Goal: Complete application form: Complete application form

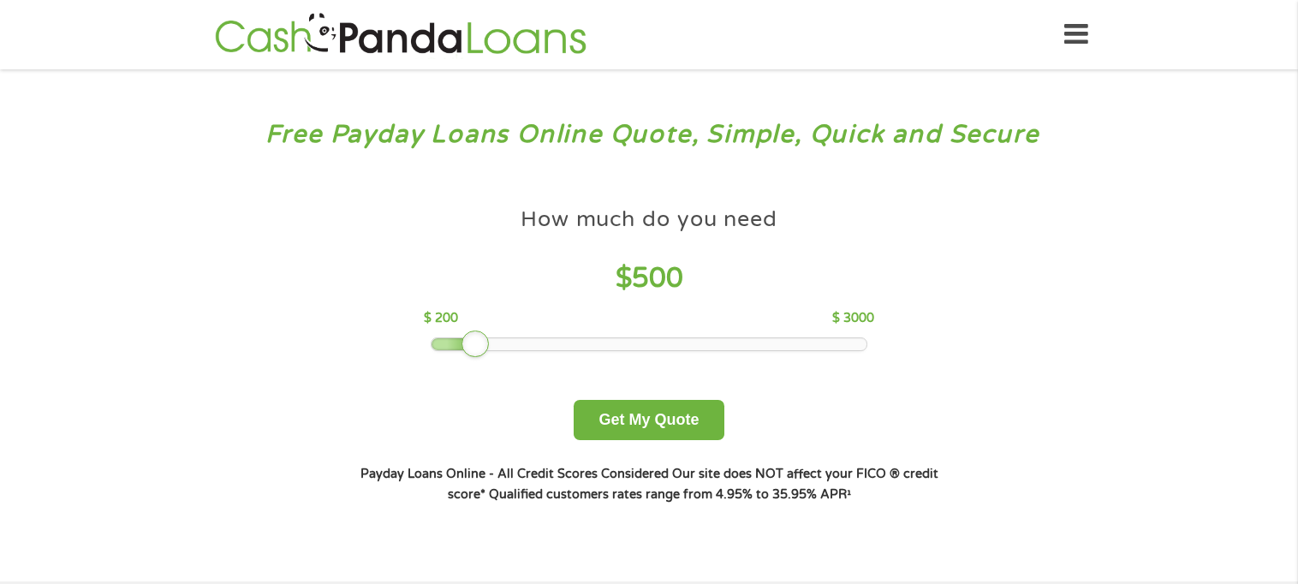
drag, startPoint x: 550, startPoint y: 343, endPoint x: 465, endPoint y: 340, distance: 84.9
click at [465, 340] on div at bounding box center [475, 344] width 27 height 27
click at [671, 429] on button "Get My Quote" at bounding box center [649, 420] width 150 height 40
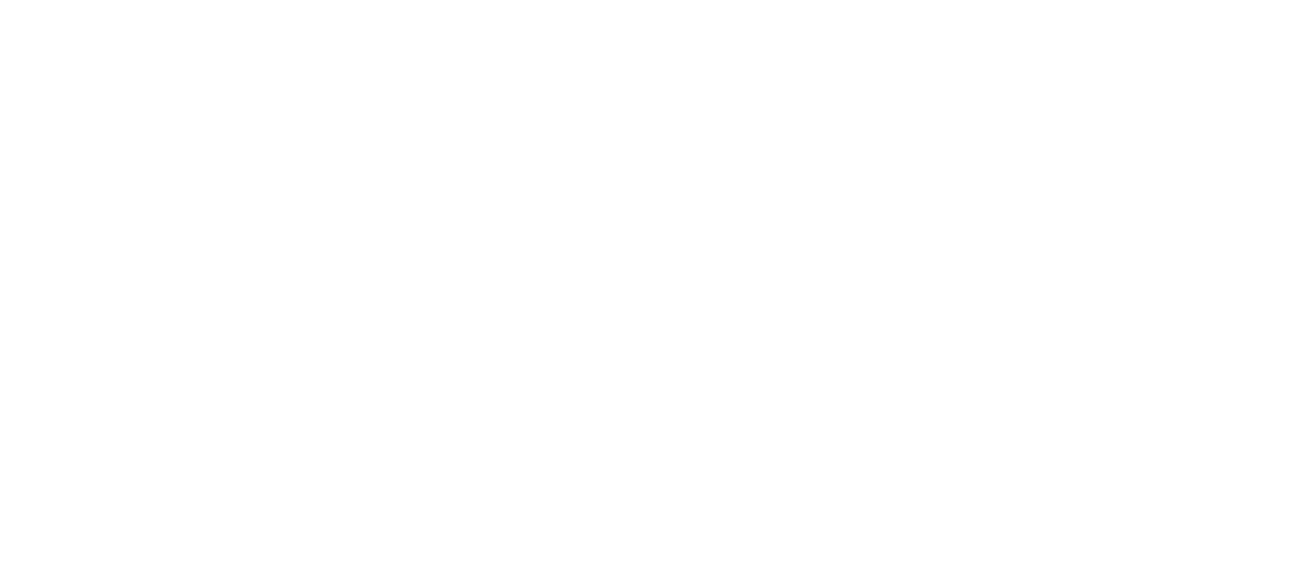
click at [0, 0] on html at bounding box center [0, 0] width 0 height 0
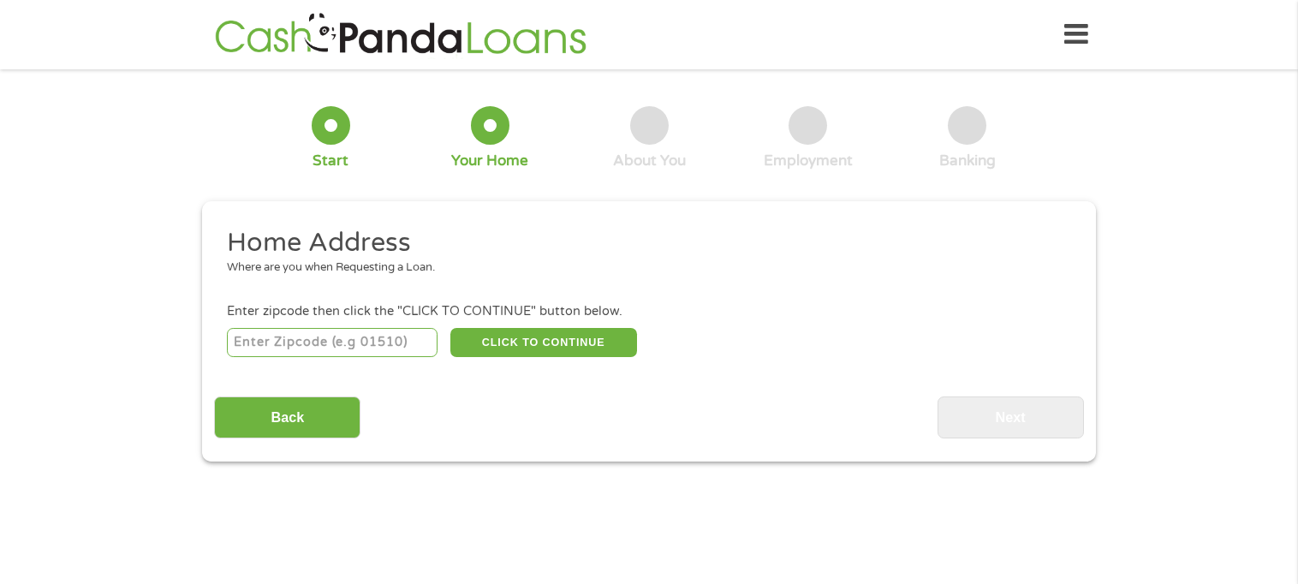
click at [250, 338] on input "number" at bounding box center [333, 342] width 212 height 29
type input "39574"
click at [545, 342] on button "CLICK TO CONTINUE" at bounding box center [543, 342] width 187 height 29
type input "39574"
type input "Saucier"
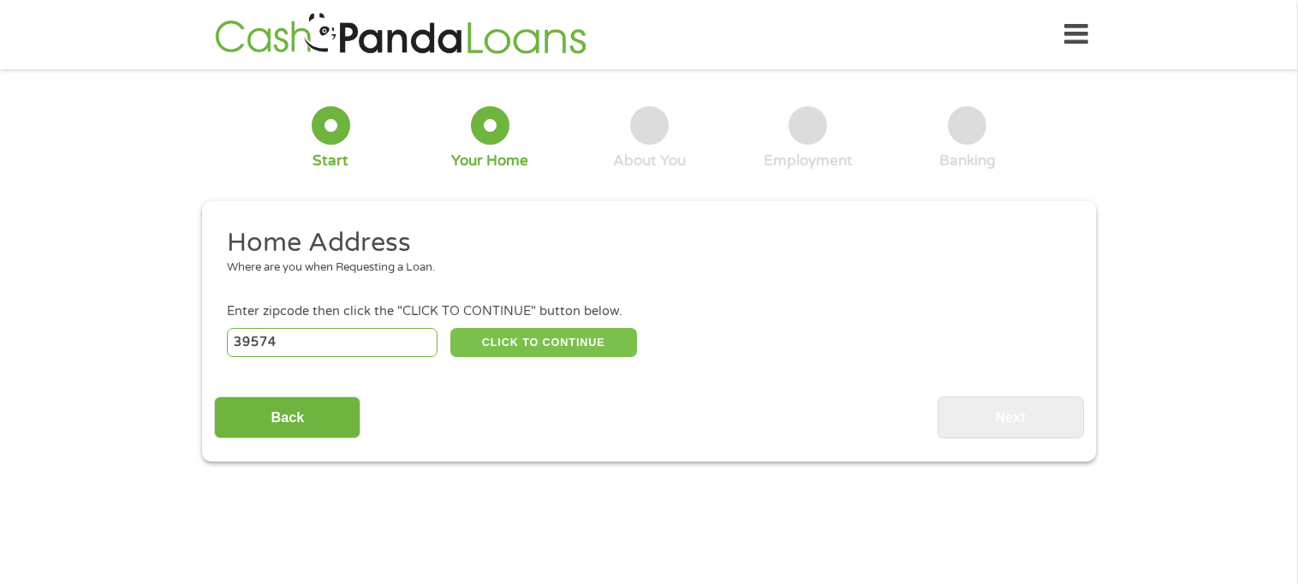
select select "Mississippi"
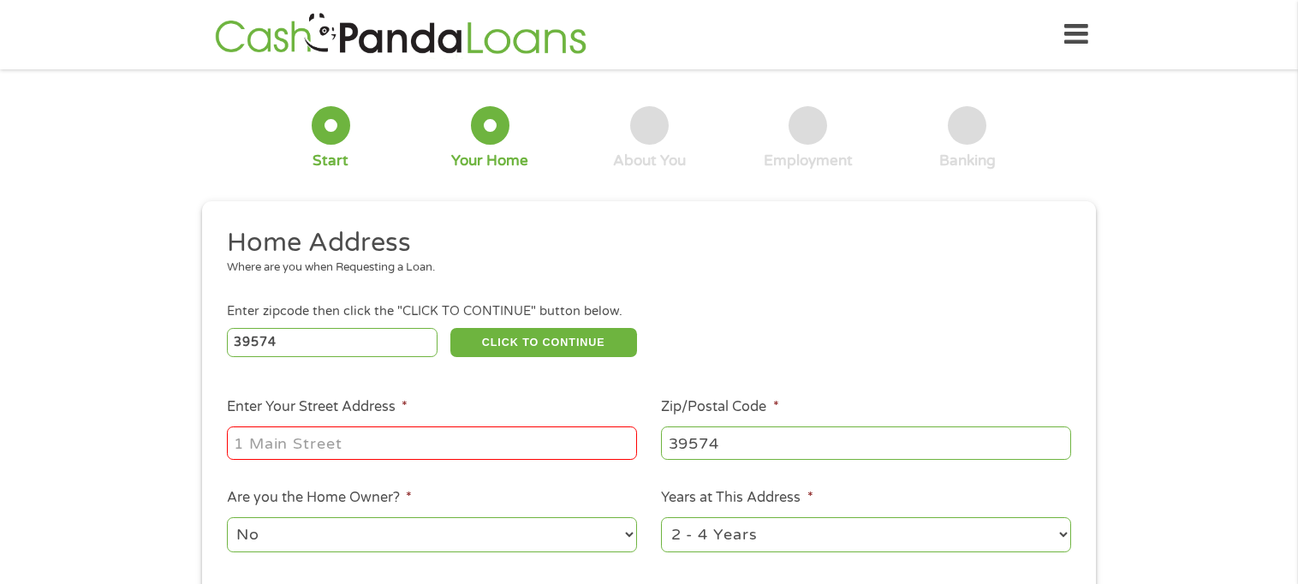
click at [267, 444] on input "Enter Your Street Address *" at bounding box center [432, 442] width 410 height 33
type input "5292Brandon Lane"
click at [628, 540] on select "No Yes" at bounding box center [432, 534] width 410 height 35
select select "yes"
click at [227, 519] on select "No Yes" at bounding box center [432, 534] width 410 height 35
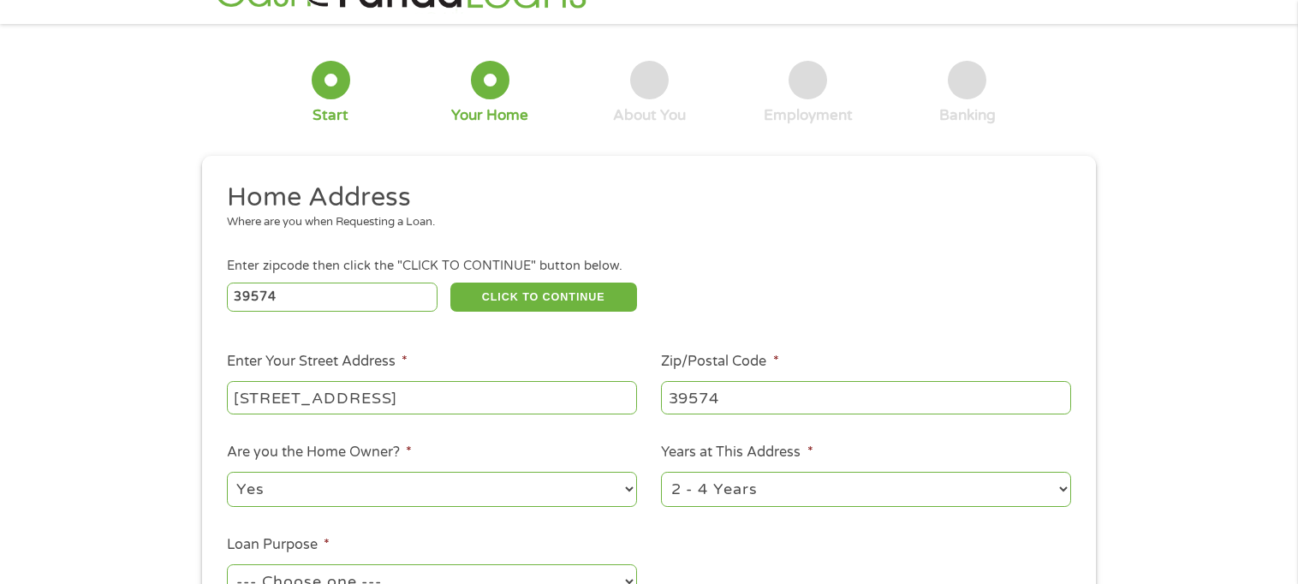
scroll to position [86, 0]
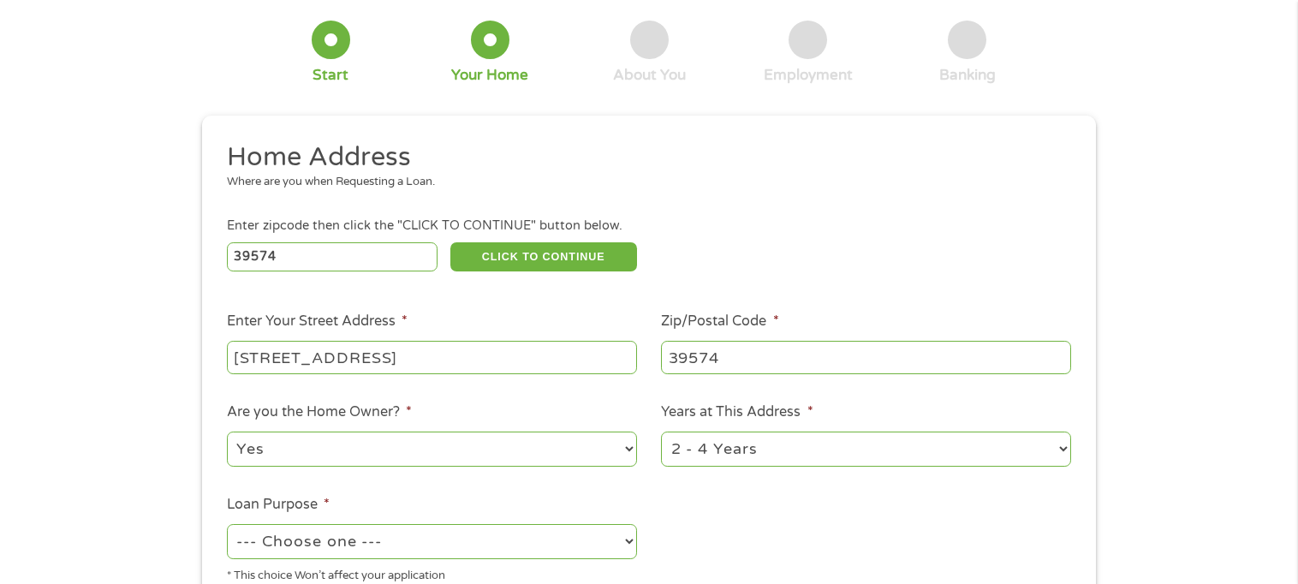
click at [1065, 450] on select "1 Year or less 1 - 2 Years 2 - 4 Years Over 4 Years" at bounding box center [866, 449] width 410 height 35
select select "60months"
click at [661, 433] on select "1 Year or less 1 - 2 Years 2 - 4 Years Over 4 Years" at bounding box center [866, 449] width 410 height 35
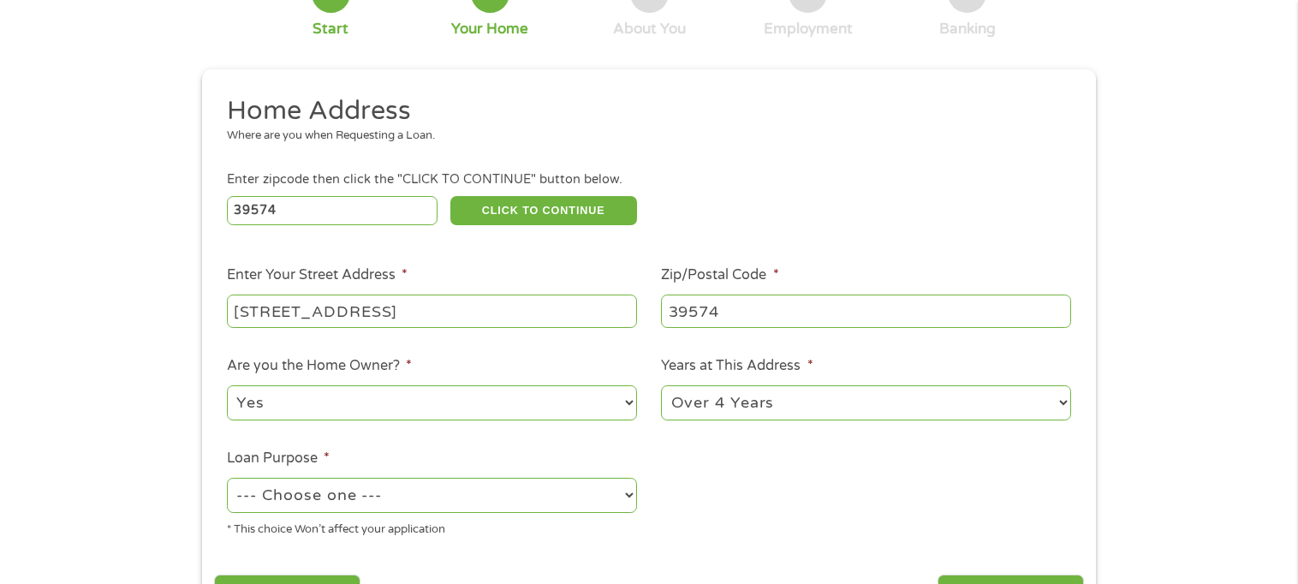
scroll to position [171, 0]
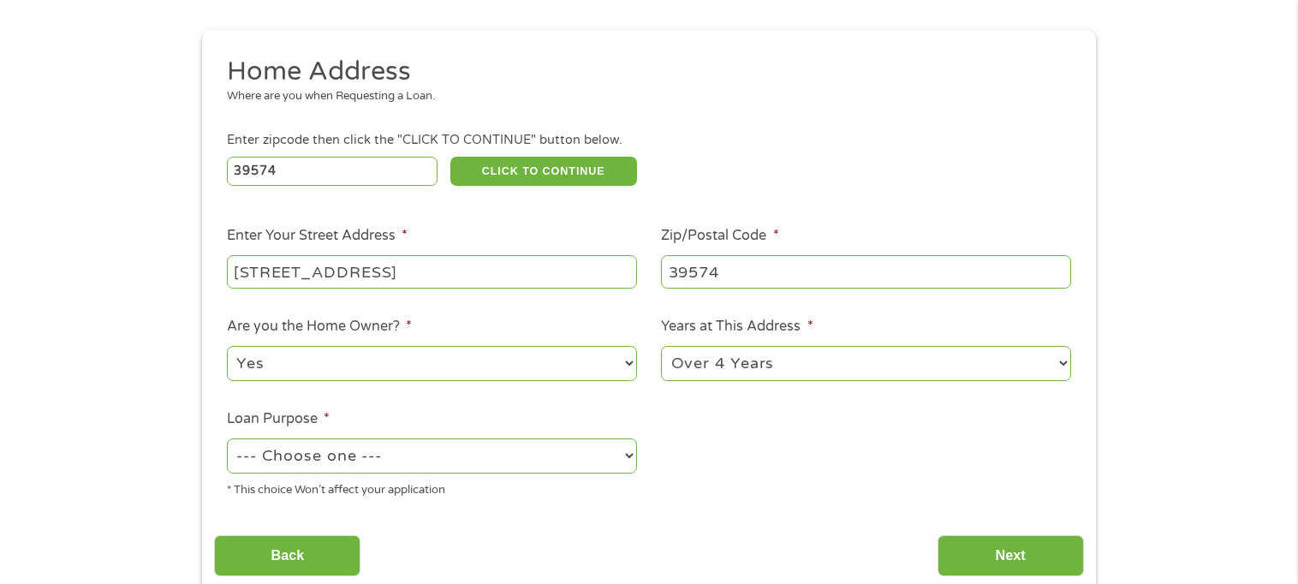
click at [634, 457] on select "--- Choose one --- Pay Bills Debt Consolidation Home Improvement Major Purchase…" at bounding box center [432, 455] width 410 height 35
select select "other"
click at [227, 440] on select "--- Choose one --- Pay Bills Debt Consolidation Home Improvement Major Purchase…" at bounding box center [432, 455] width 410 height 35
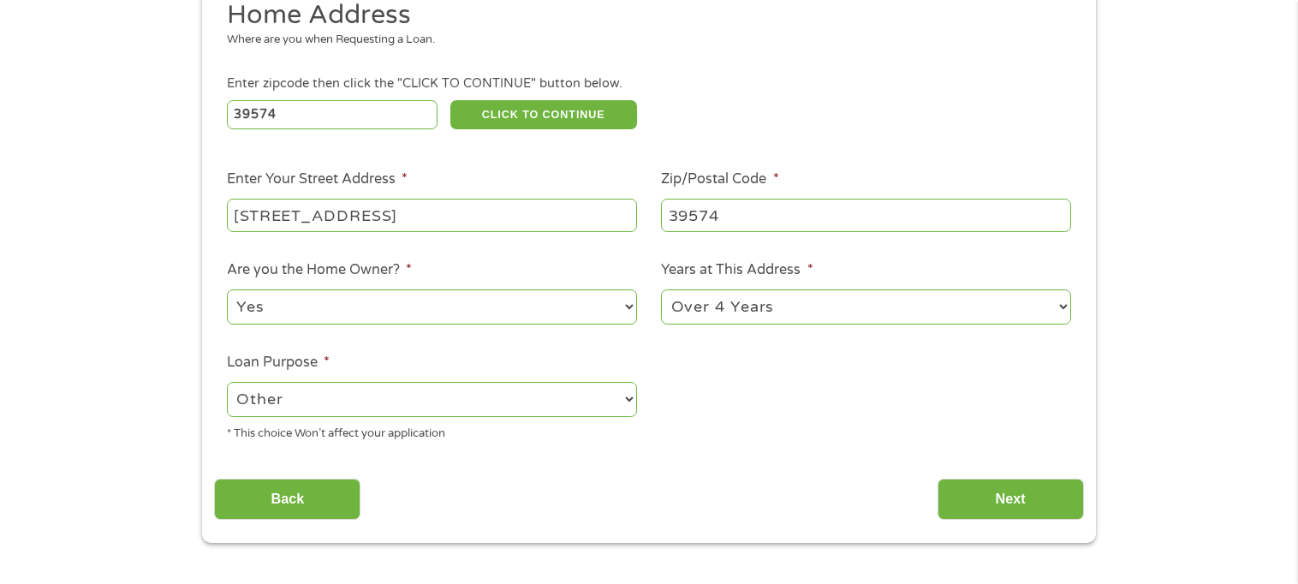
scroll to position [257, 0]
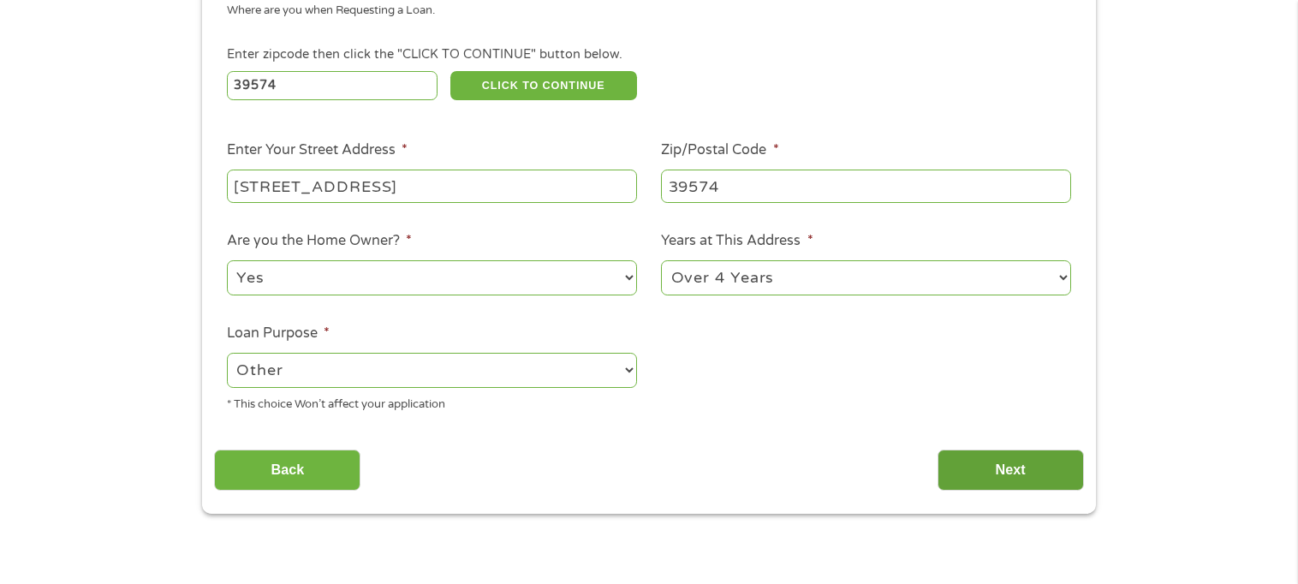
click at [992, 472] on input "Next" at bounding box center [1011, 471] width 146 height 42
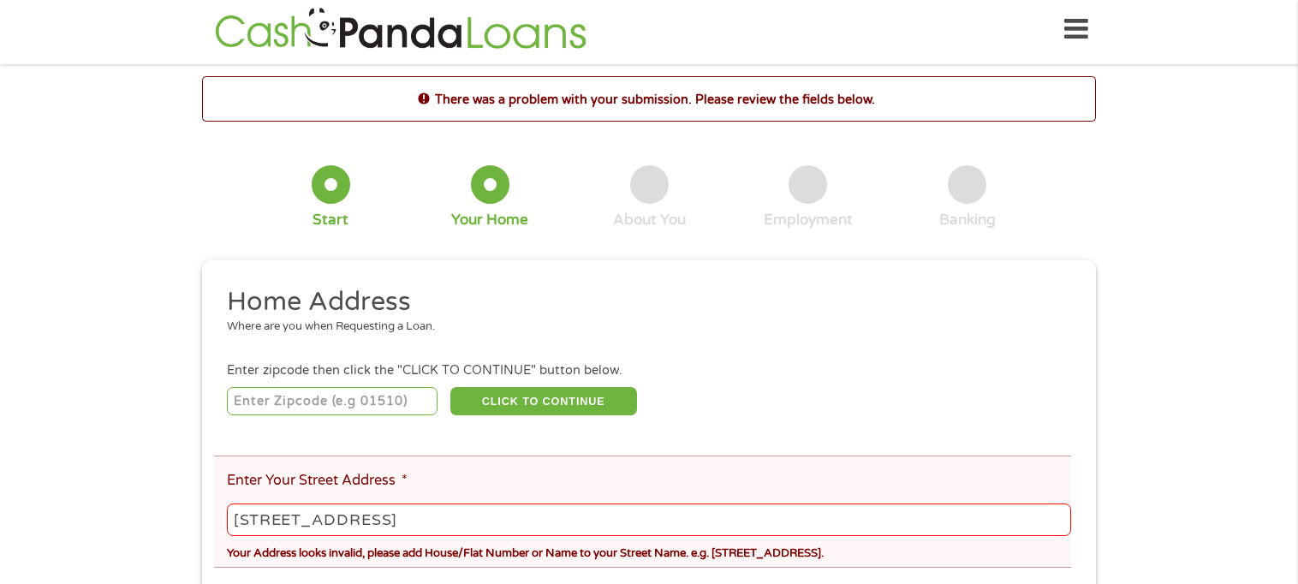
scroll to position [0, 0]
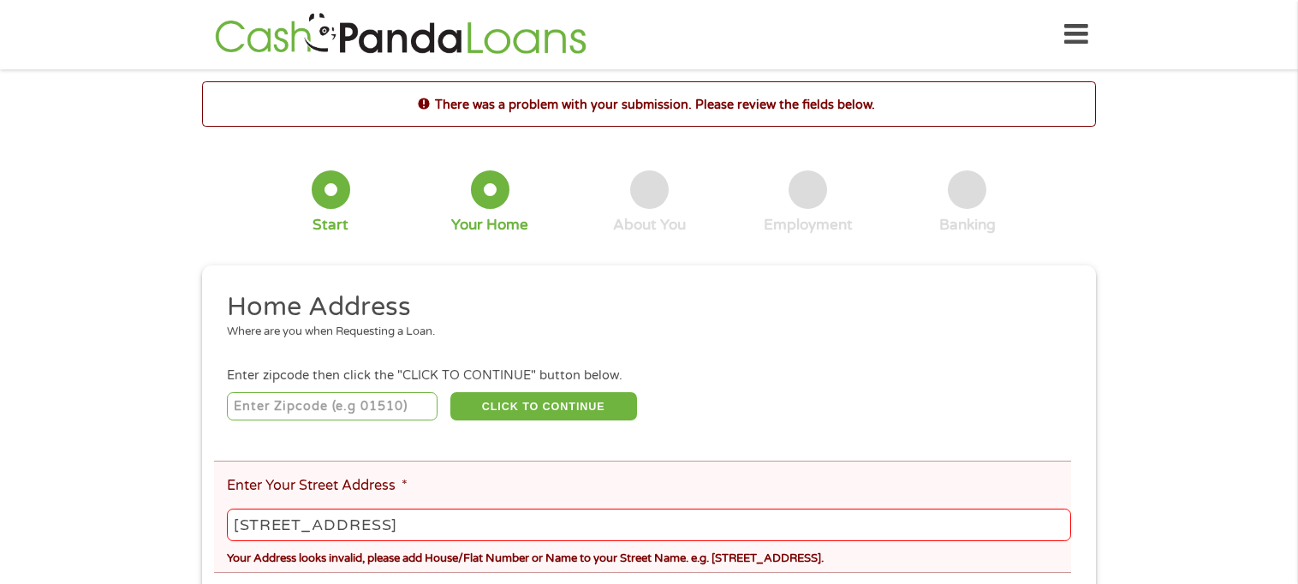
click at [277, 521] on input "5292Brandon Lane" at bounding box center [649, 525] width 844 height 33
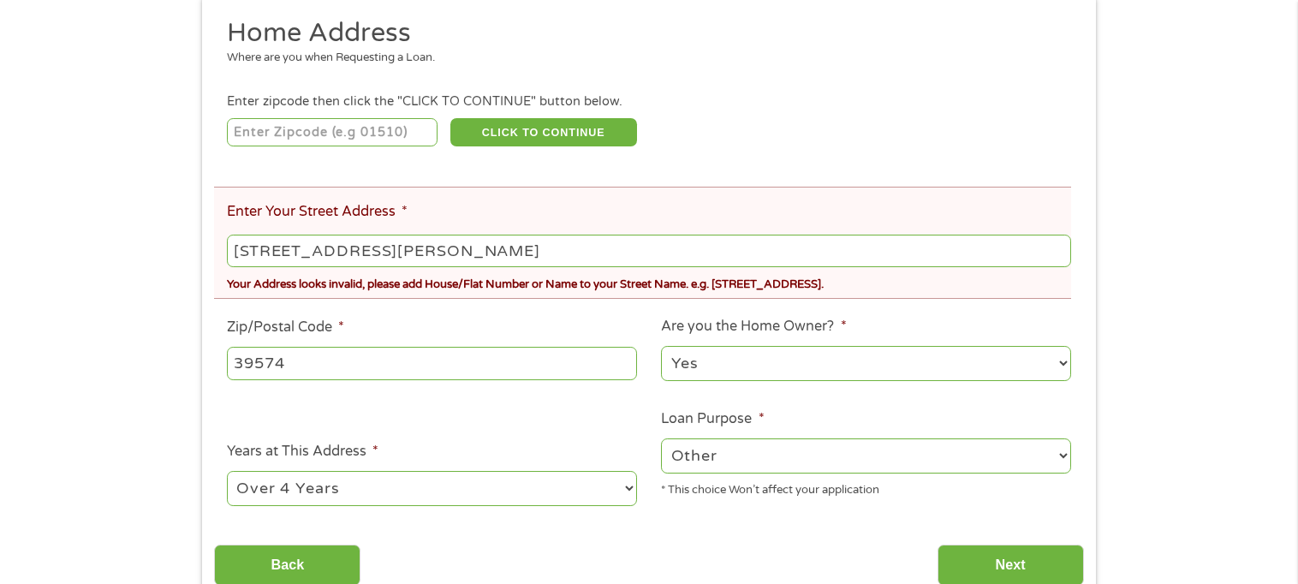
scroll to position [343, 0]
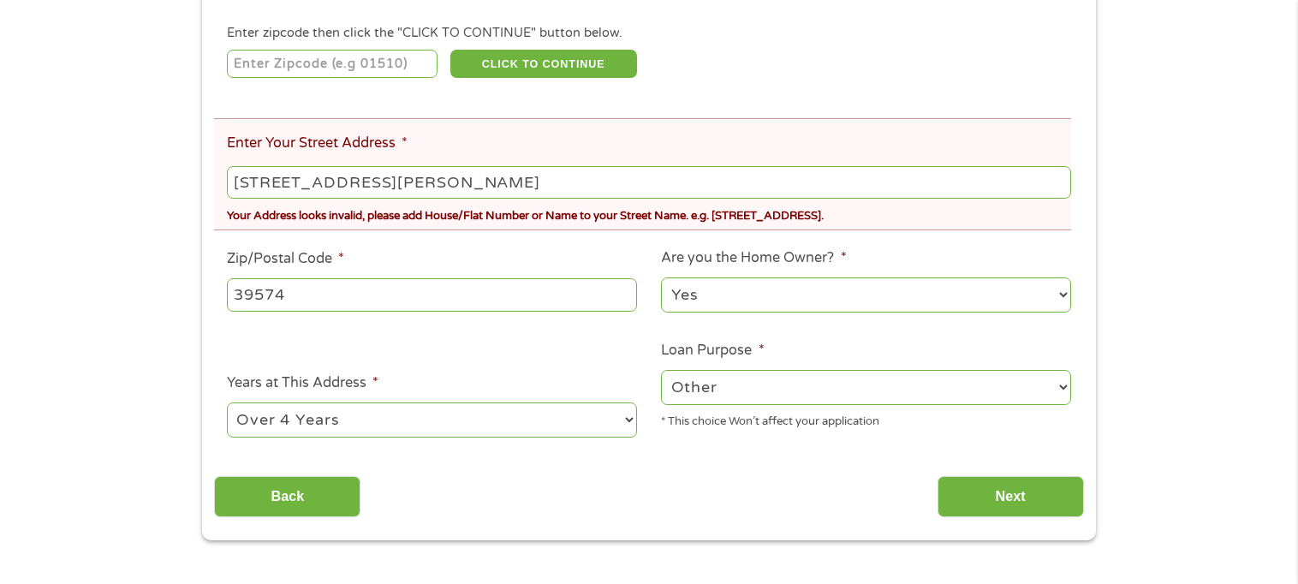
type input "5292 Brandon Lane"
click at [625, 420] on select "1 Year or less 1 - 2 Years 2 - 4 Years Over 4 Years" at bounding box center [432, 420] width 410 height 35
click at [227, 405] on select "1 Year or less 1 - 2 Years 2 - 4 Years Over 4 Years" at bounding box center [432, 420] width 410 height 35
click at [988, 499] on input "Next" at bounding box center [1011, 497] width 146 height 42
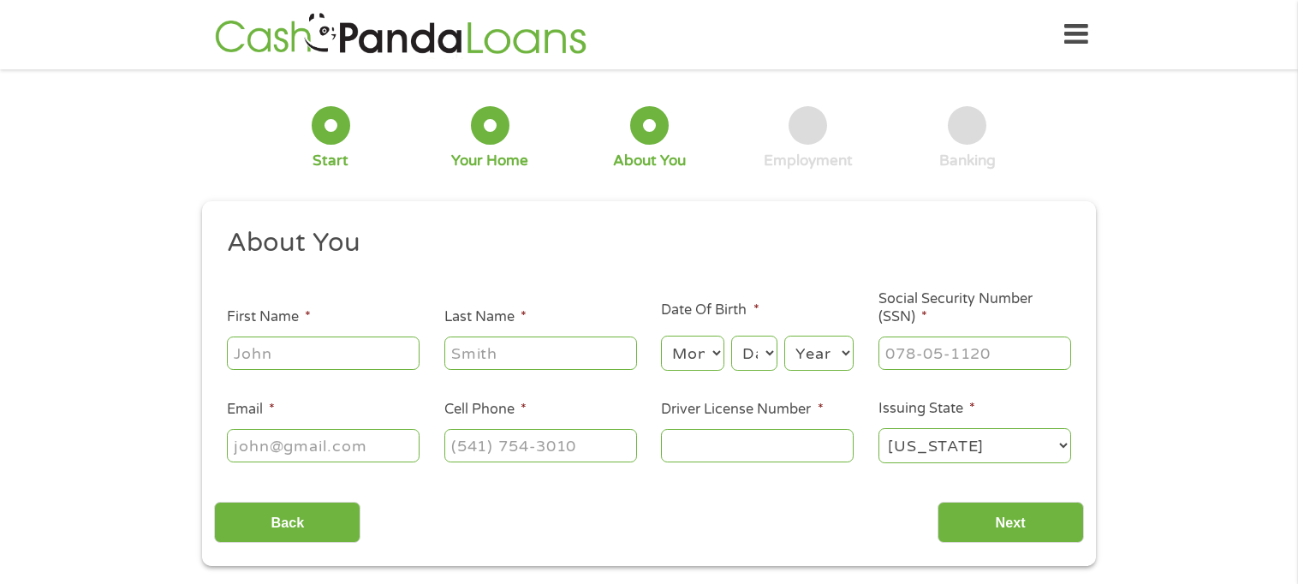
scroll to position [0, 0]
click at [286, 344] on input "First Name *" at bounding box center [323, 353] width 193 height 33
type input "George E"
click at [543, 338] on input "Last Name *" at bounding box center [540, 353] width 193 height 33
type input "Carroll Sr"
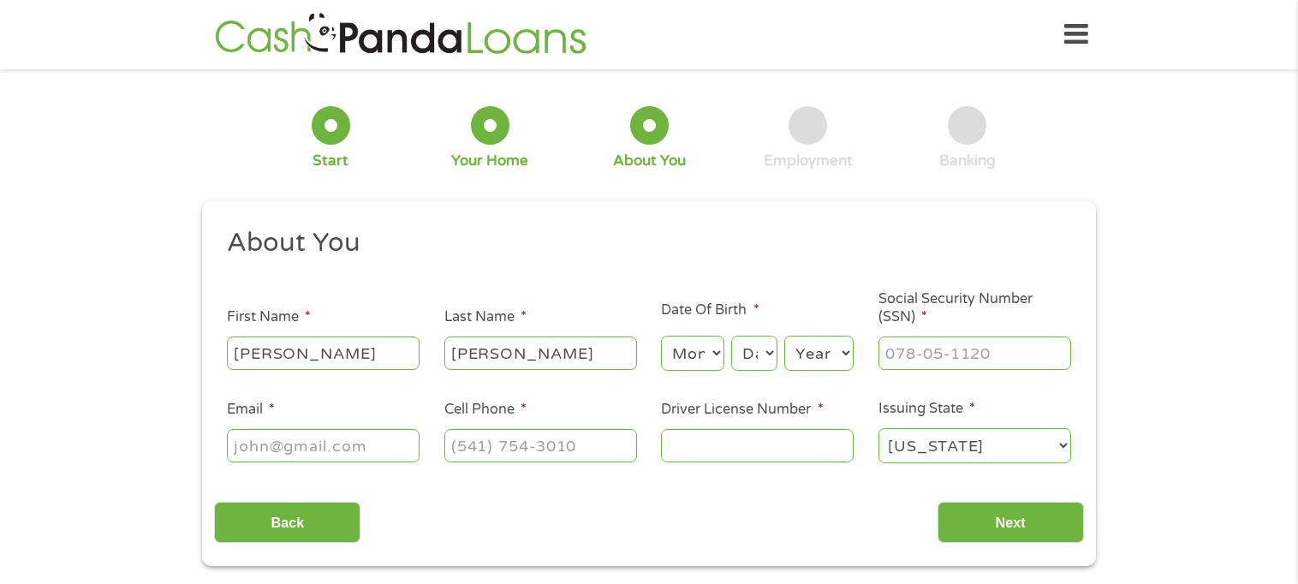
click at [714, 355] on select "Month 1 2 3 4 5 6 7 8 9 10 11 12" at bounding box center [692, 353] width 63 height 35
select select "6"
click at [661, 337] on select "Month 1 2 3 4 5 6 7 8 9 10 11 12" at bounding box center [692, 353] width 63 height 35
click at [764, 349] on select "Day 1 2 3 4 5 6 7 8 9 10 11 12 13 14 15 16 17 18 19 20 21 22 23 24 25 26 27 28 …" at bounding box center [754, 353] width 46 height 35
select select "6"
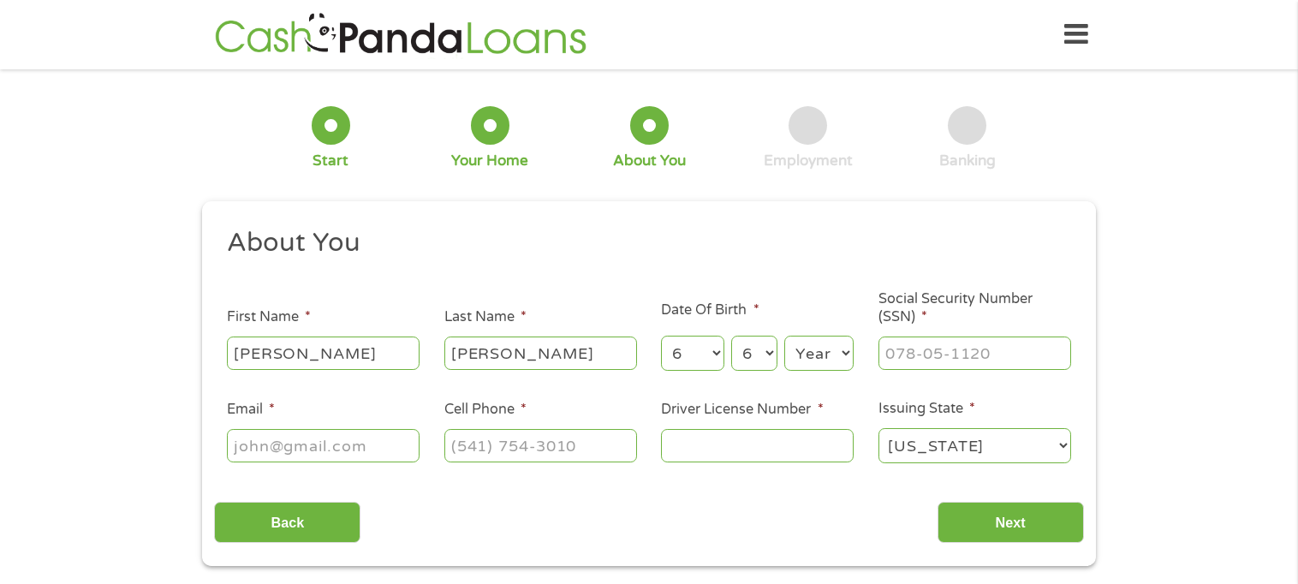
click at [731, 337] on select "Day 1 2 3 4 5 6 7 8 9 10 11 12 13 14 15 16 17 18 19 20 21 22 23 24 25 26 27 28 …" at bounding box center [754, 353] width 46 height 35
click at [843, 356] on select "Year 2007 2006 2005 2004 2003 2002 2001 2000 1999 1998 1997 1996 1995 1994 1993…" at bounding box center [818, 353] width 69 height 35
select select "1945"
click at [784, 337] on select "Year 2007 2006 2005 2004 2003 2002 2001 2000 1999 1998 1997 1996 1995 1994 1993…" at bounding box center [818, 353] width 69 height 35
click at [932, 350] on input "___-__-____" at bounding box center [975, 353] width 193 height 33
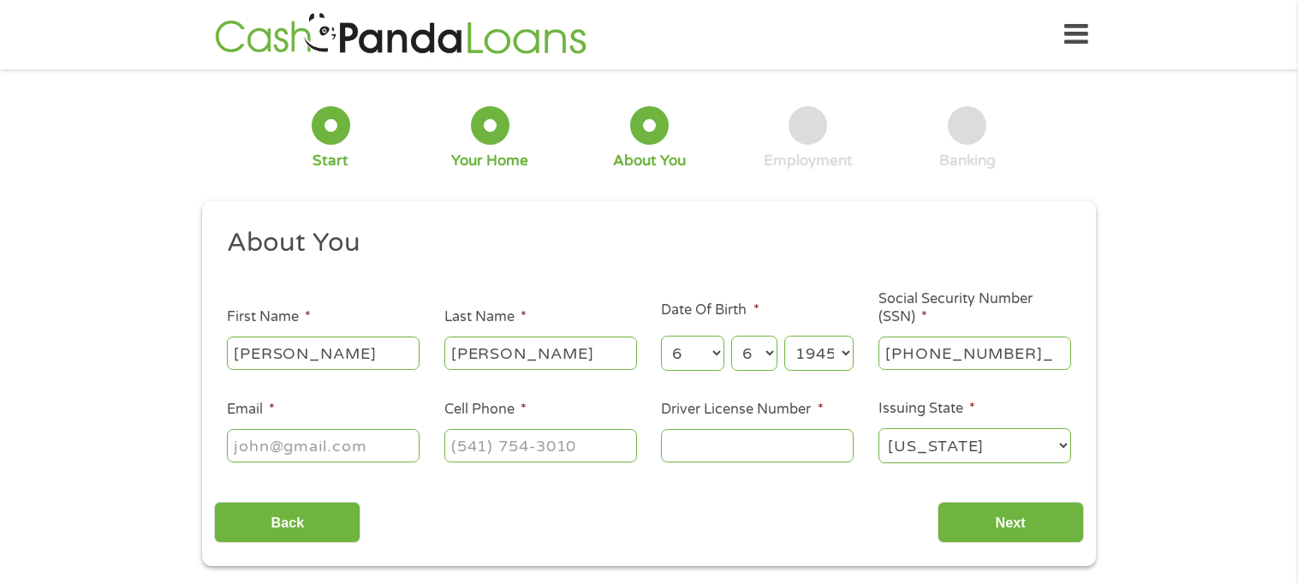
type input "427-84-3045"
click at [250, 443] on input "Email *" at bounding box center [323, 445] width 193 height 33
type input "ggo47@aol.com"
click at [476, 441] on input "(___) ___-____" at bounding box center [540, 445] width 193 height 33
type input "(228) 861-3928"
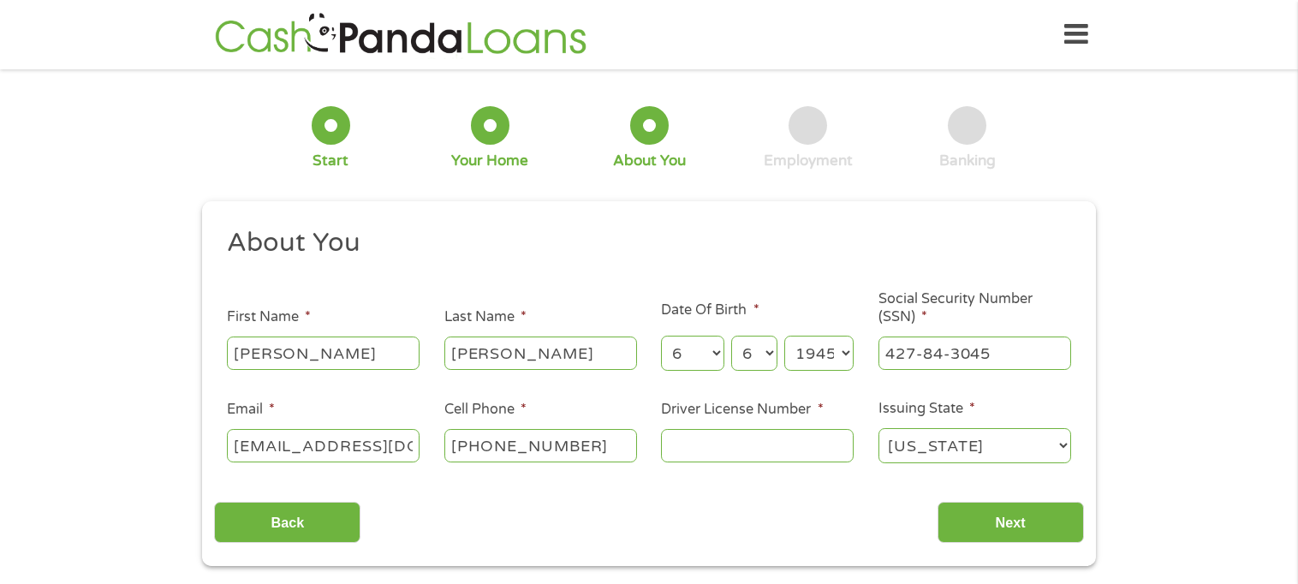
click at [679, 447] on input "Driver License Number *" at bounding box center [757, 445] width 193 height 33
type input "900144007"
click at [1073, 513] on input "Next" at bounding box center [1011, 523] width 146 height 42
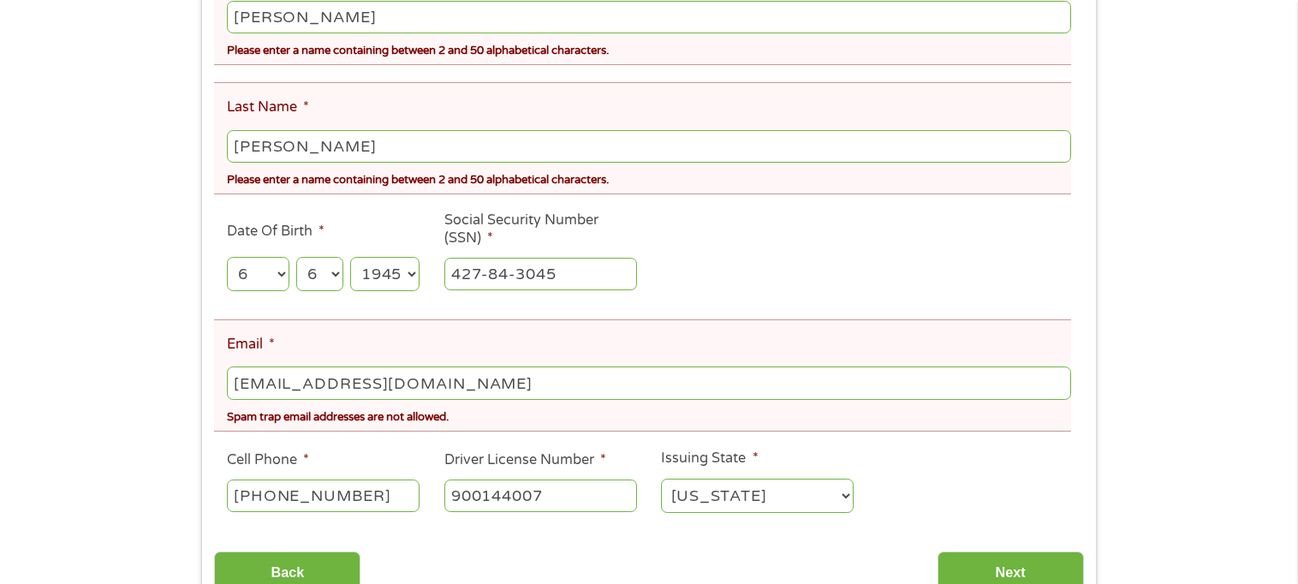
scroll to position [428, 0]
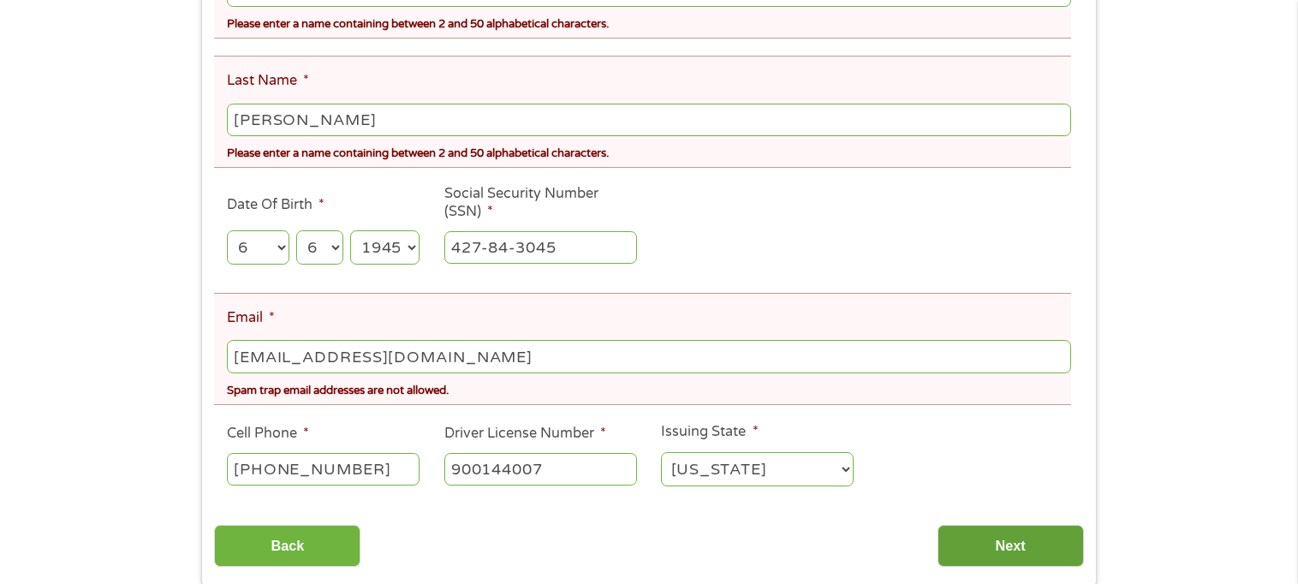
click at [1017, 546] on input "Next" at bounding box center [1011, 546] width 146 height 42
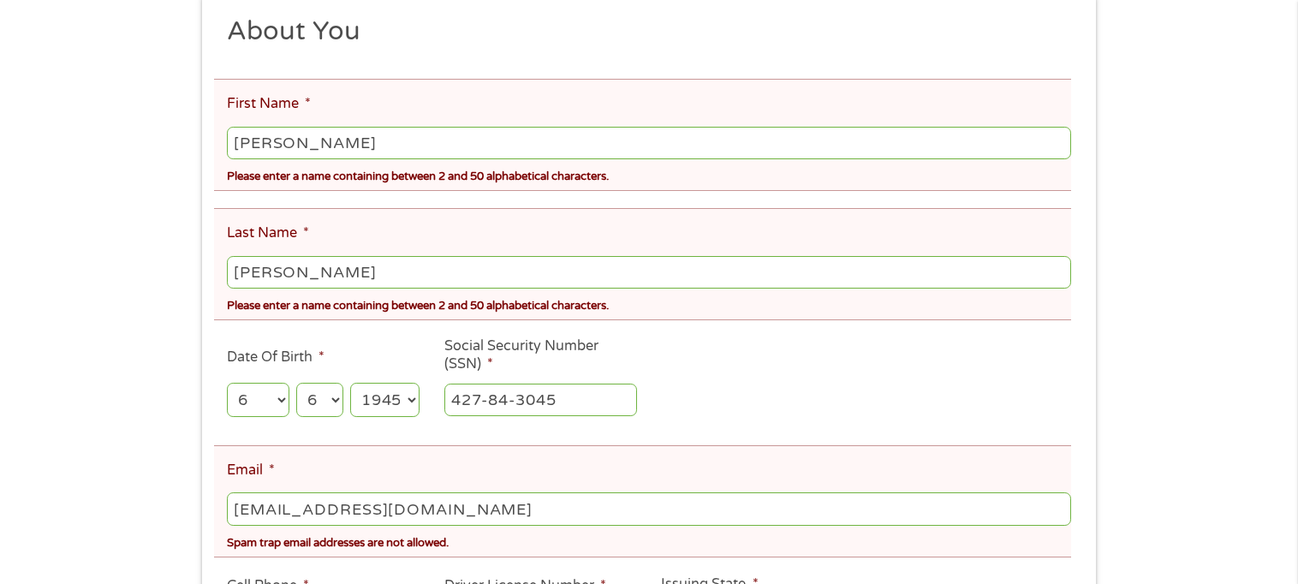
scroll to position [171, 0]
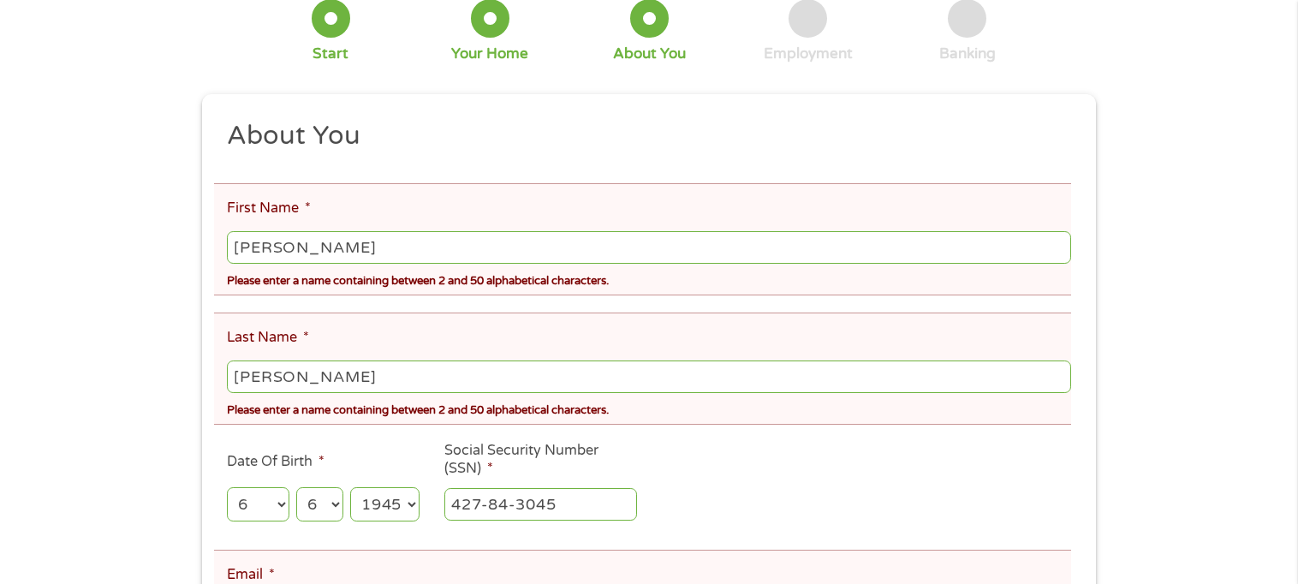
click at [319, 253] on input "George E" at bounding box center [649, 247] width 844 height 33
type input "George"
click at [322, 373] on input "Carroll Sr" at bounding box center [649, 377] width 844 height 33
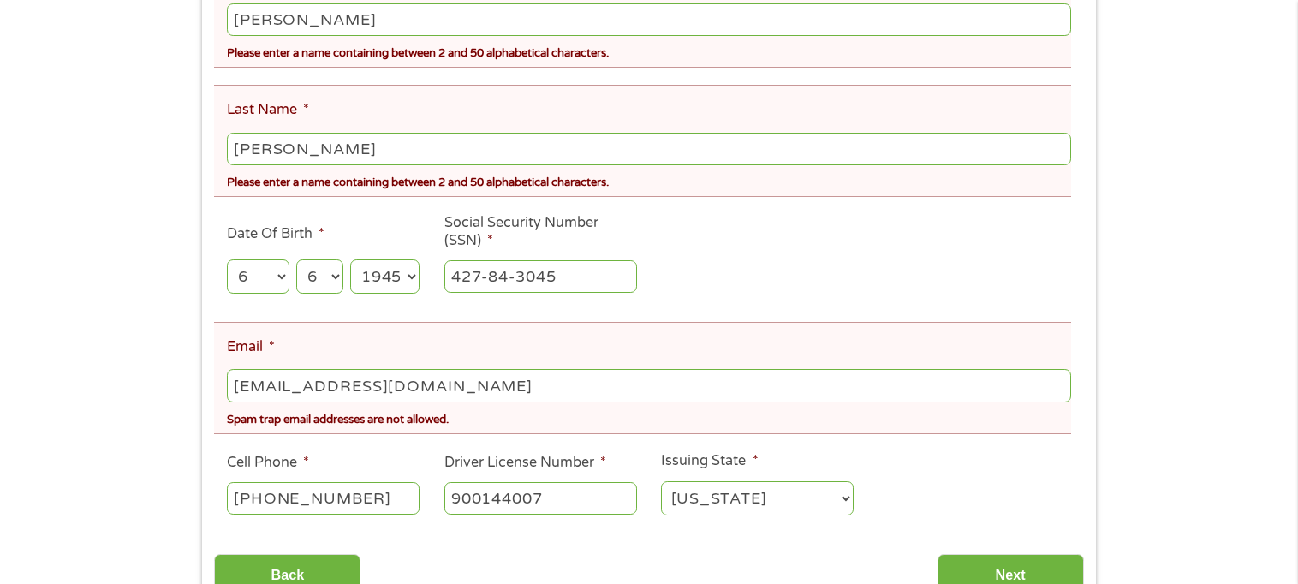
scroll to position [428, 0]
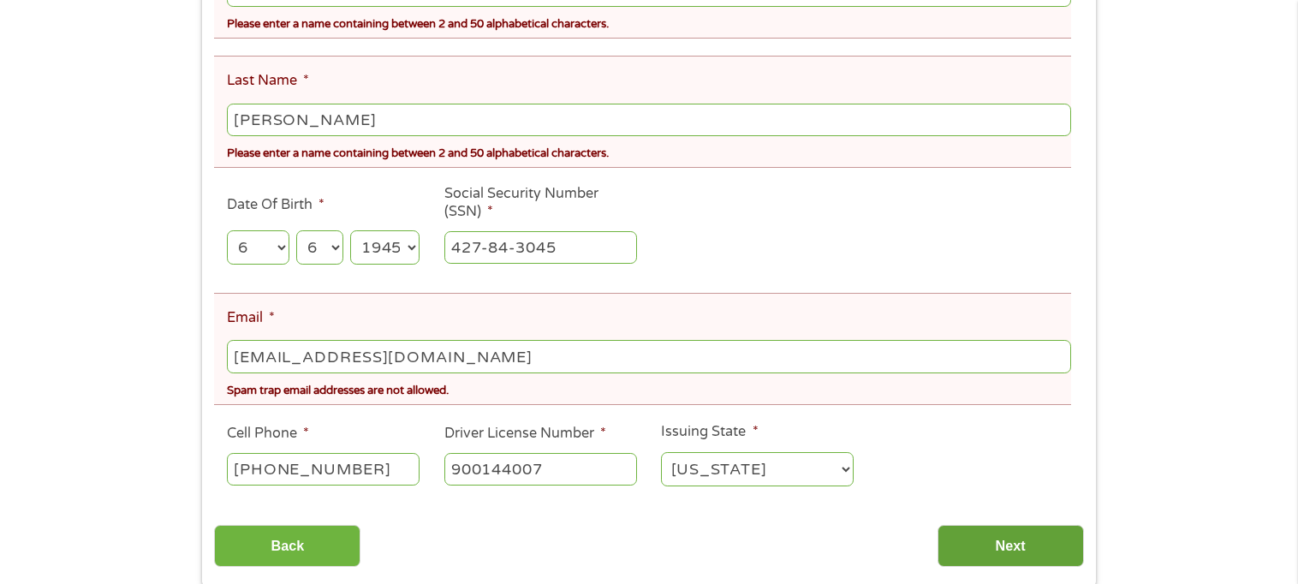
type input "Carroll"
click at [1001, 547] on input "Next" at bounding box center [1011, 546] width 146 height 42
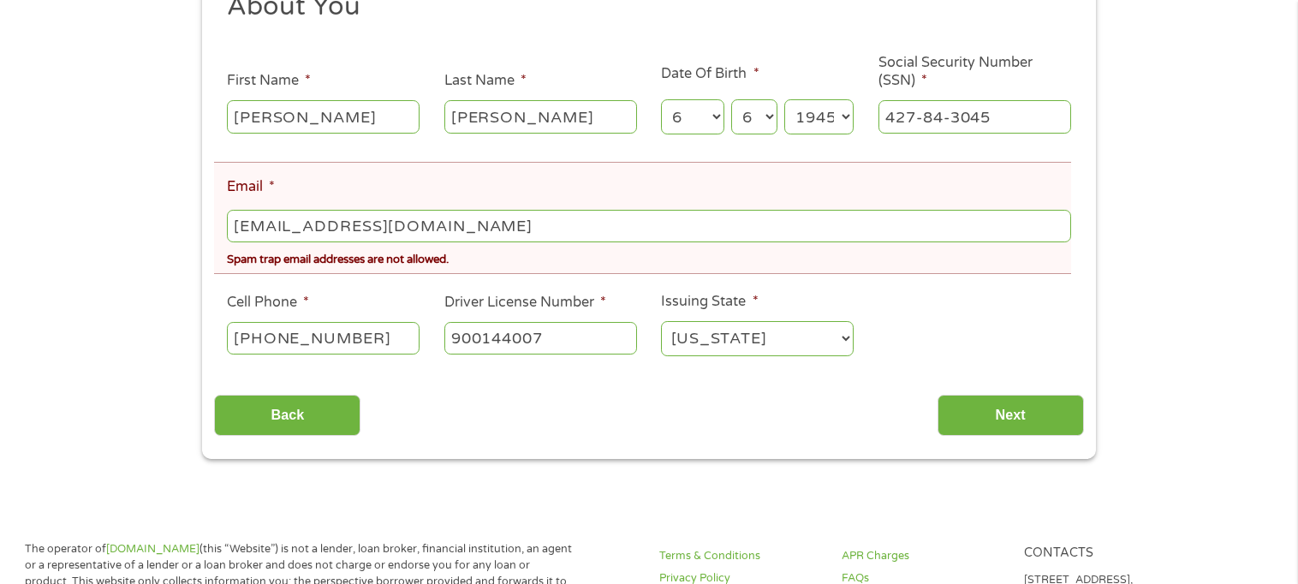
scroll to position [343, 0]
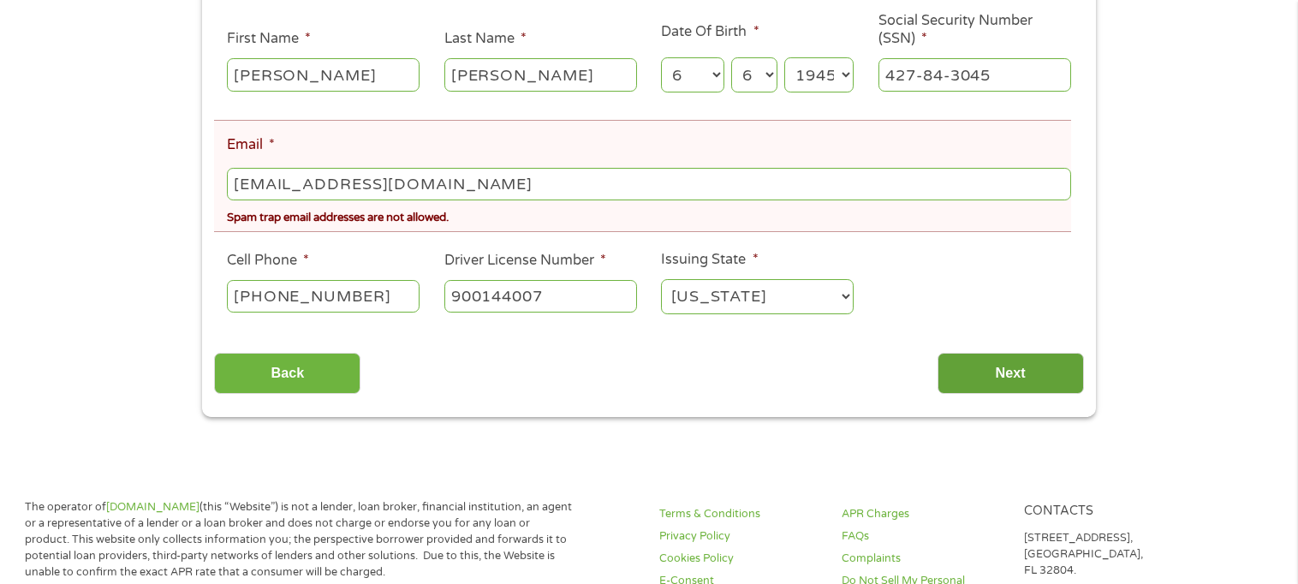
click at [1014, 376] on input "Next" at bounding box center [1011, 374] width 146 height 42
click at [380, 181] on input "ggo47@aol.com" at bounding box center [649, 184] width 844 height 33
type input "g"
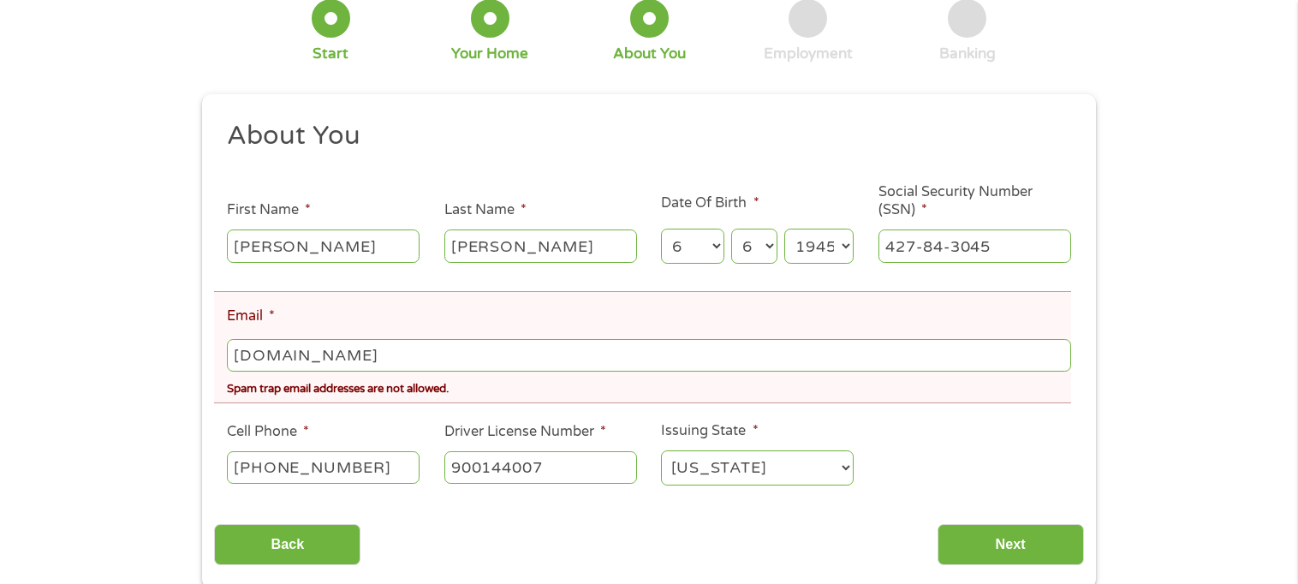
scroll to position [171, 0]
click at [284, 351] on input "ggo47aol.com" at bounding box center [649, 355] width 844 height 33
type input "ggo47@aol.com"
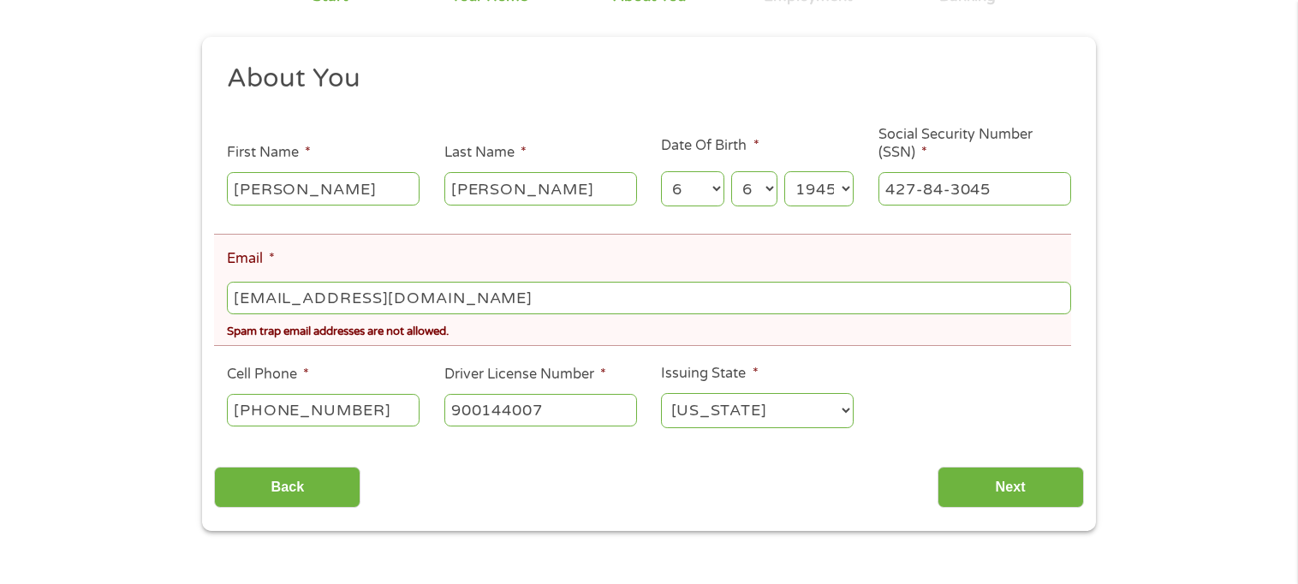
scroll to position [257, 0]
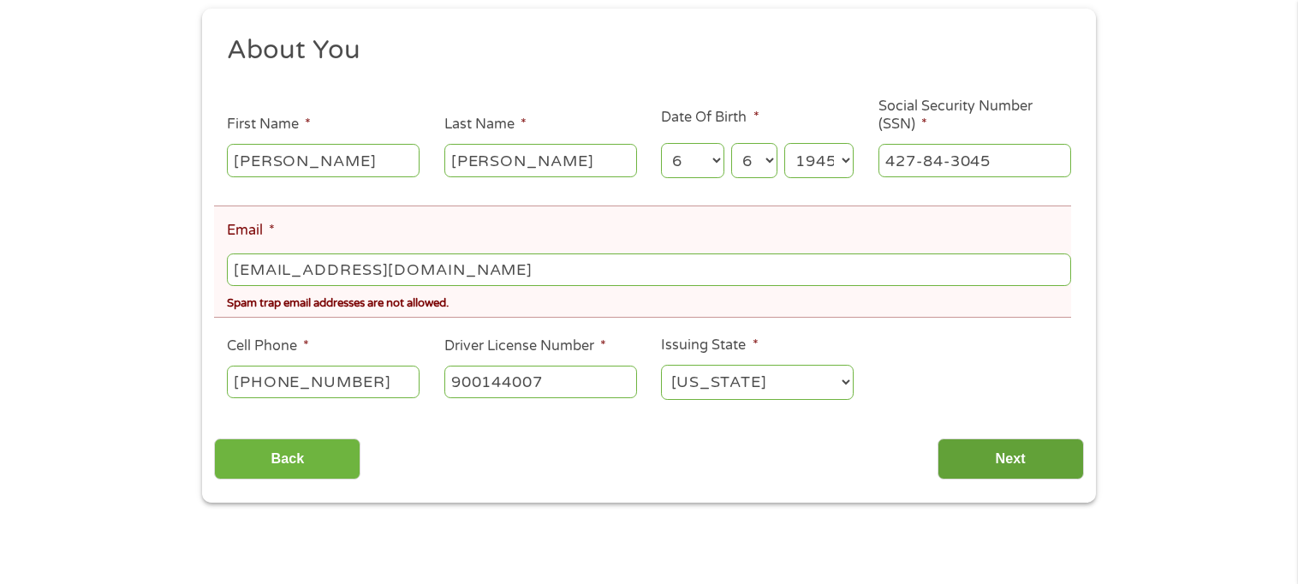
click at [1007, 462] on input "Next" at bounding box center [1011, 459] width 146 height 42
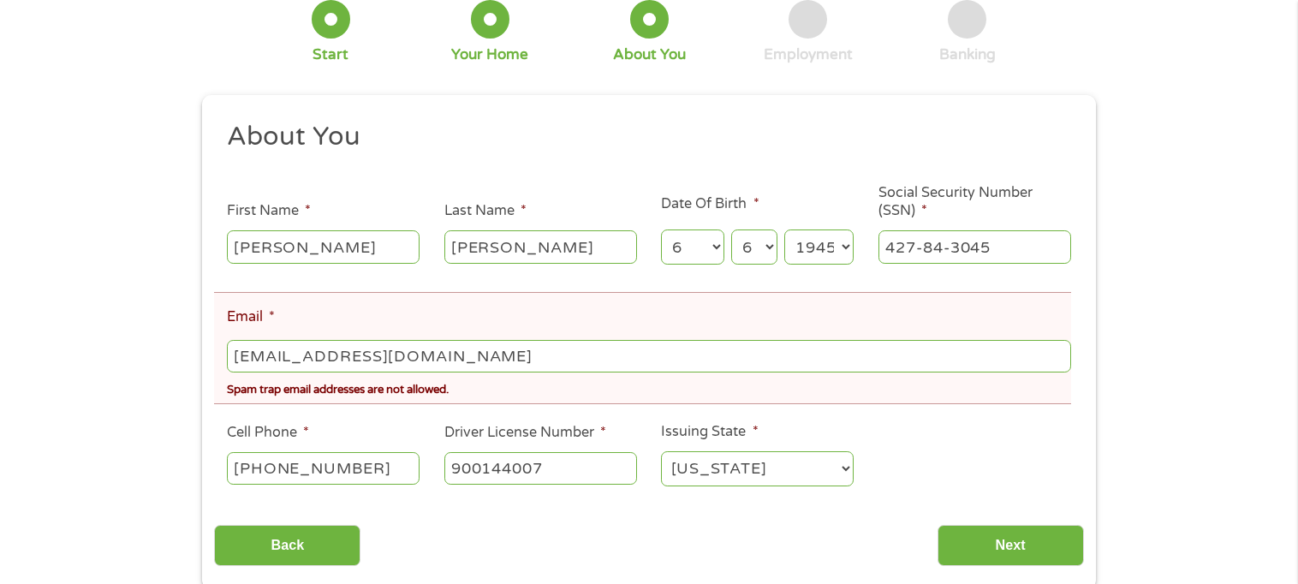
scroll to position [171, 0]
click at [403, 349] on input "ggo47@aol.com" at bounding box center [649, 355] width 844 height 33
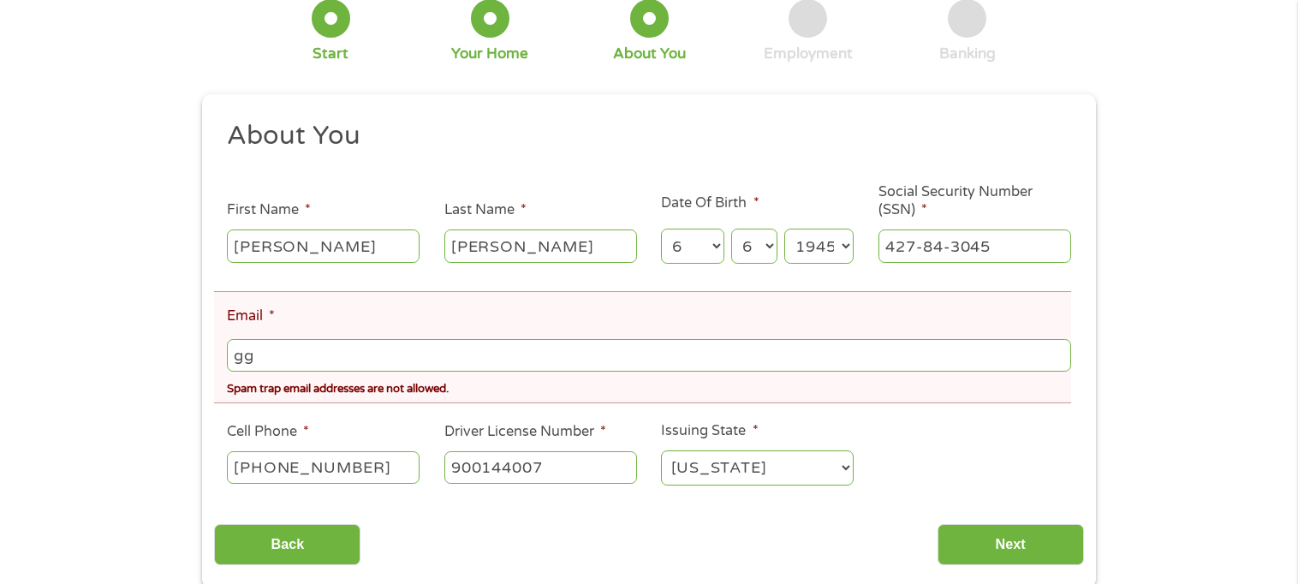
type input "g"
click at [982, 540] on input "Next" at bounding box center [1011, 545] width 146 height 42
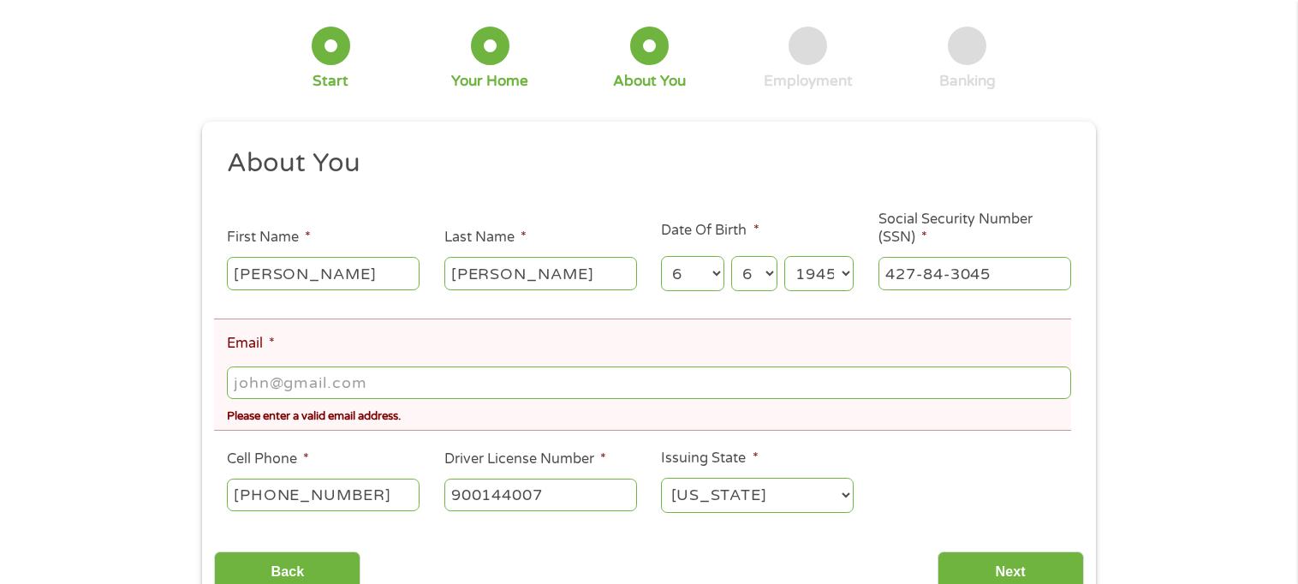
scroll to position [0, 0]
